Goal: Check status: Check status

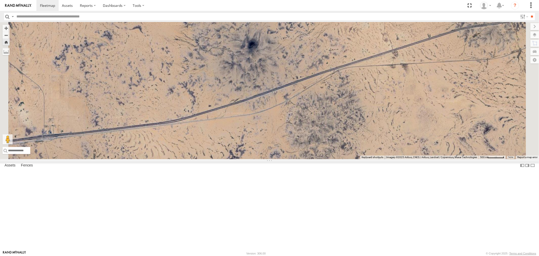
scroll to position [111, 0]
click at [0, 0] on div "715141" at bounding box center [0, 0] width 0 height 0
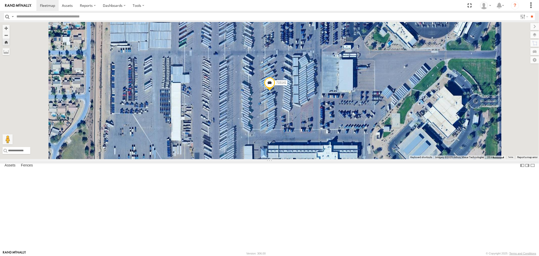
scroll to position [83, 0]
click at [0, 0] on div "715203" at bounding box center [0, 0] width 0 height 0
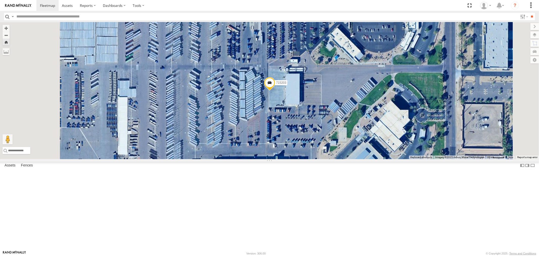
scroll to position [0, 0]
click at [48, 4] on span at bounding box center [47, 5] width 15 height 5
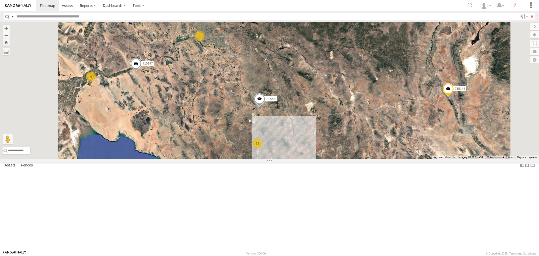
click at [0, 0] on div "P13 (Eduardo)" at bounding box center [0, 0] width 0 height 0
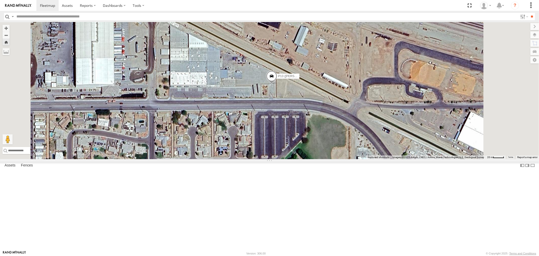
click at [0, 0] on link at bounding box center [0, 0] width 0 height 0
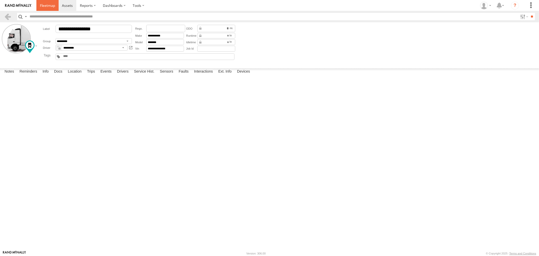
click at [48, 5] on span at bounding box center [47, 5] width 15 height 5
